Goal: Find specific page/section: Find specific page/section

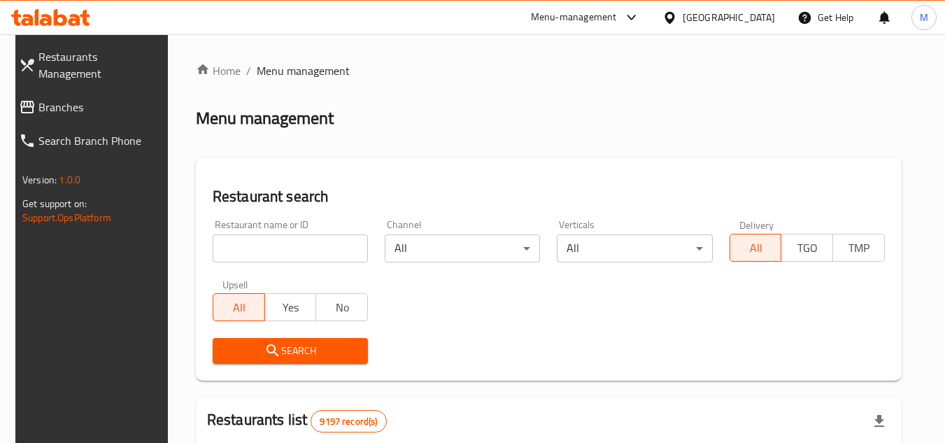
scroll to position [115, 0]
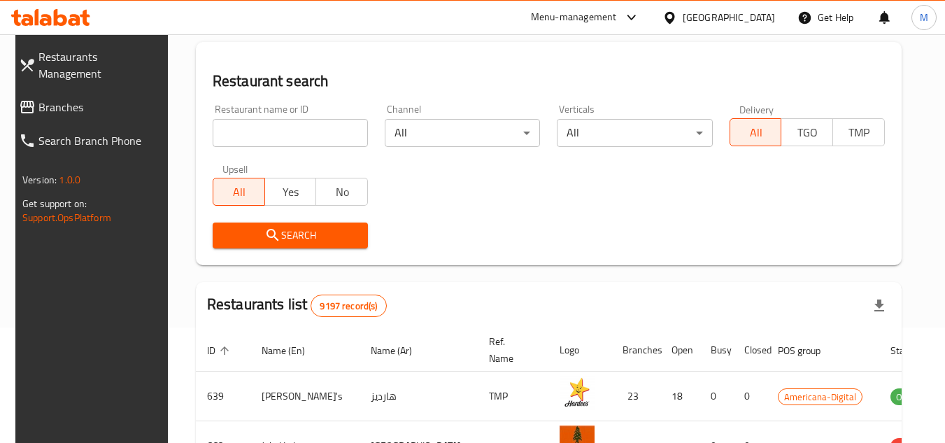
click at [335, 130] on input "search" at bounding box center [290, 133] width 155 height 28
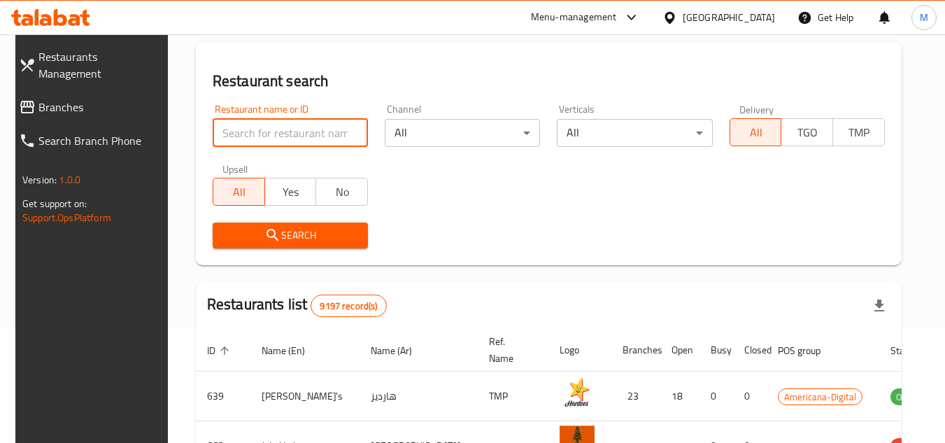
paste input "653295"
type input "653295"
click button "Search" at bounding box center [290, 236] width 155 height 26
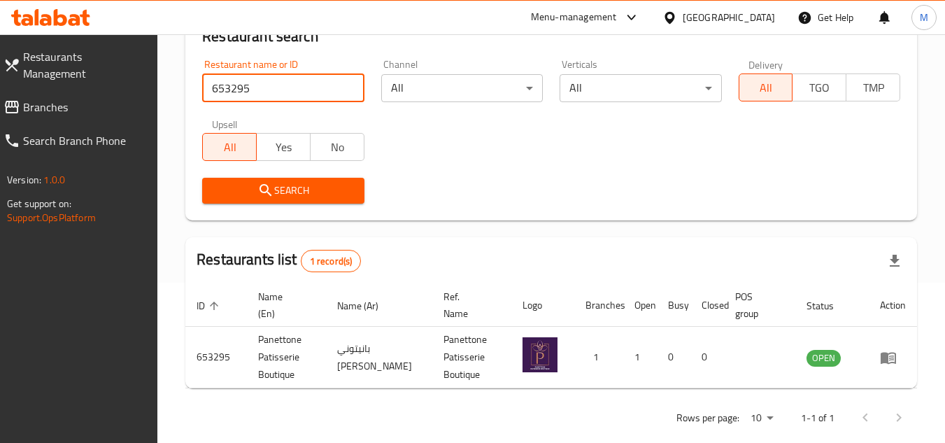
scroll to position [181, 0]
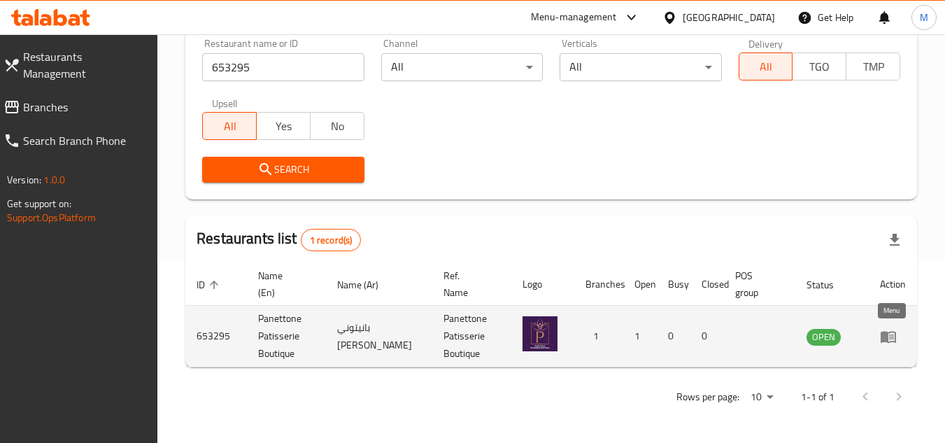
click at [891, 337] on icon "enhanced table" at bounding box center [888, 336] width 17 height 17
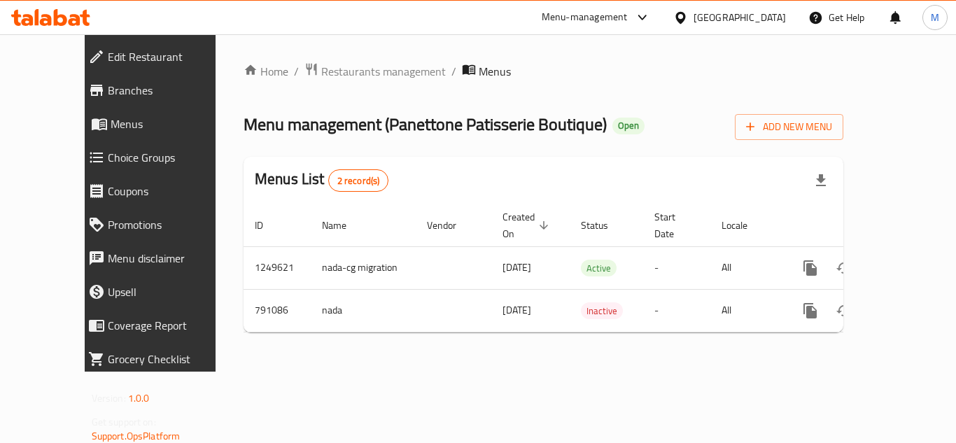
click at [108, 53] on span "Edit Restaurant" at bounding box center [170, 56] width 125 height 17
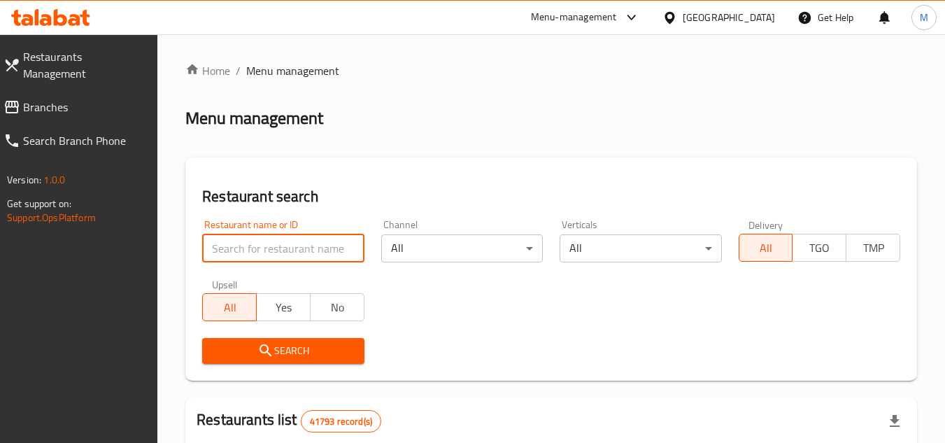
click at [313, 246] on input "search" at bounding box center [283, 248] width 162 height 28
paste input "Lassi Wale"
type input "Lassi Wale"
click button "Search" at bounding box center [283, 351] width 162 height 26
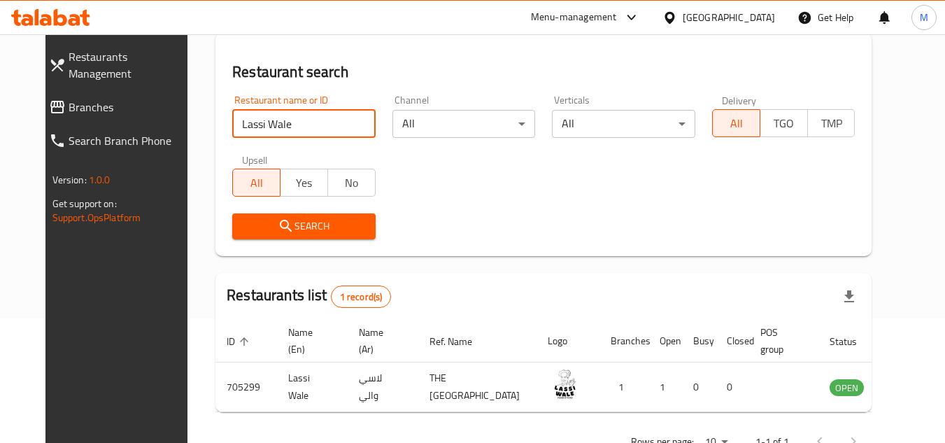
scroll to position [169, 0]
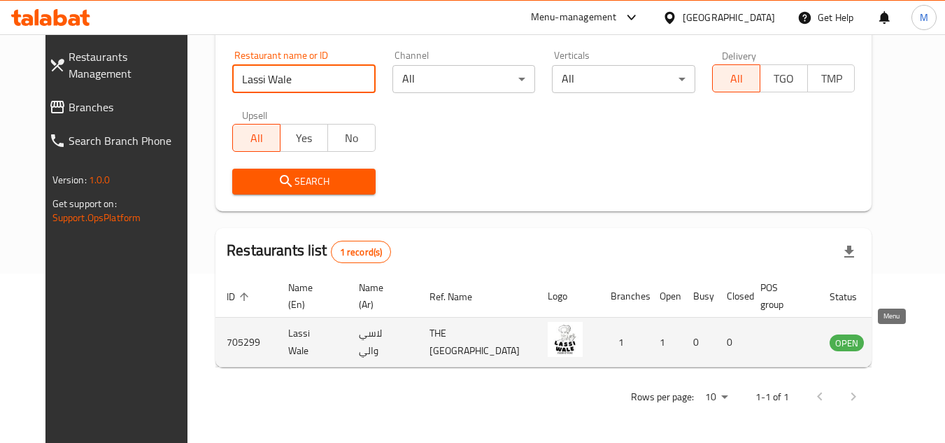
click at [904, 341] on icon "enhanced table" at bounding box center [911, 343] width 15 height 12
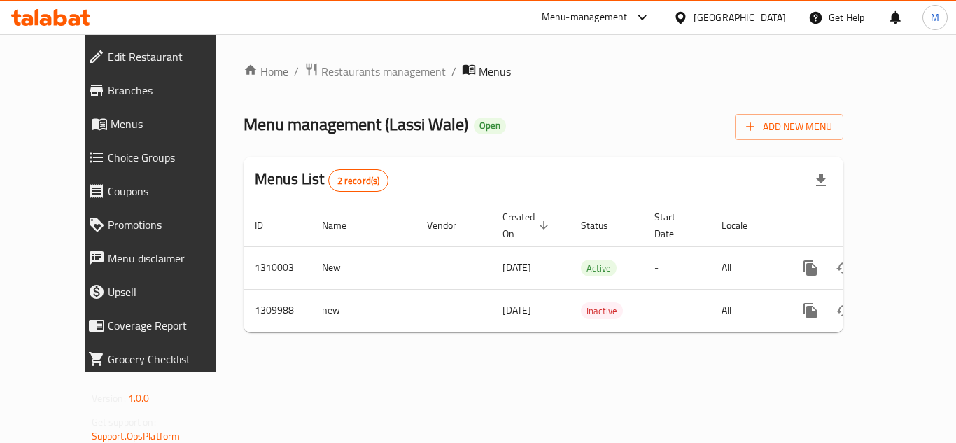
click at [108, 88] on span "Branches" at bounding box center [170, 90] width 125 height 17
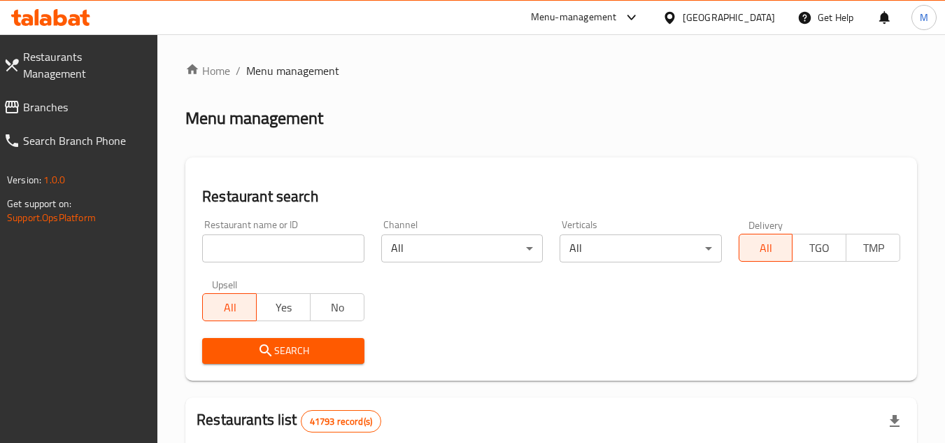
click at [333, 239] on input "search" at bounding box center [283, 248] width 162 height 28
paste input "[PERSON_NAME]"
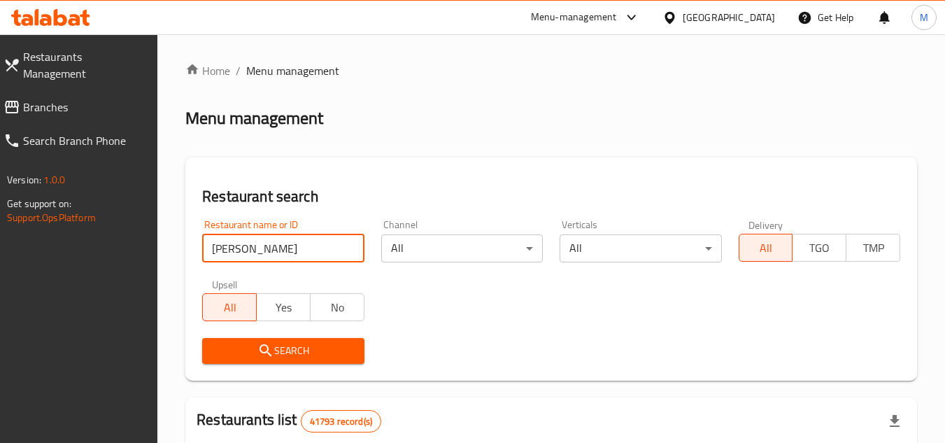
type input "[PERSON_NAME]"
click button "Search" at bounding box center [283, 351] width 162 height 26
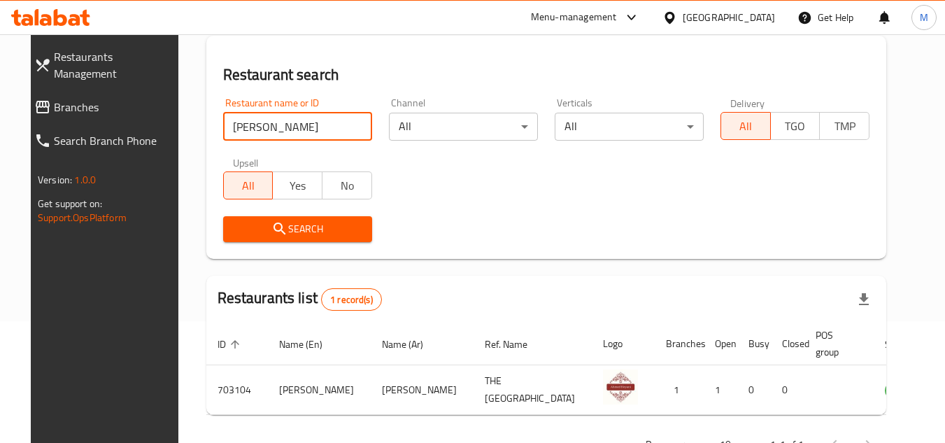
scroll to position [169, 0]
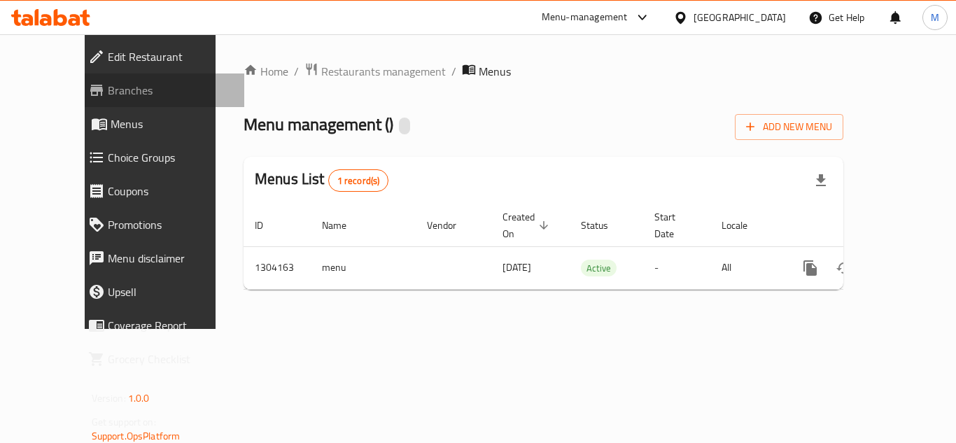
click at [115, 87] on span "Branches" at bounding box center [170, 90] width 125 height 17
